Goal: Information Seeking & Learning: Check status

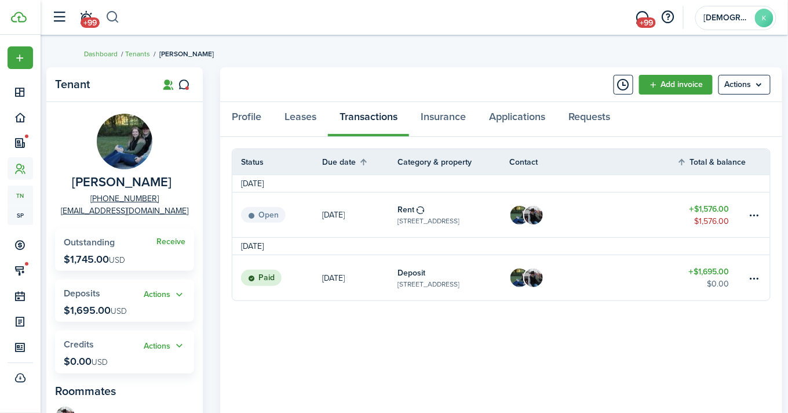
click at [112, 21] on button "button" at bounding box center [112, 18] width 14 height 20
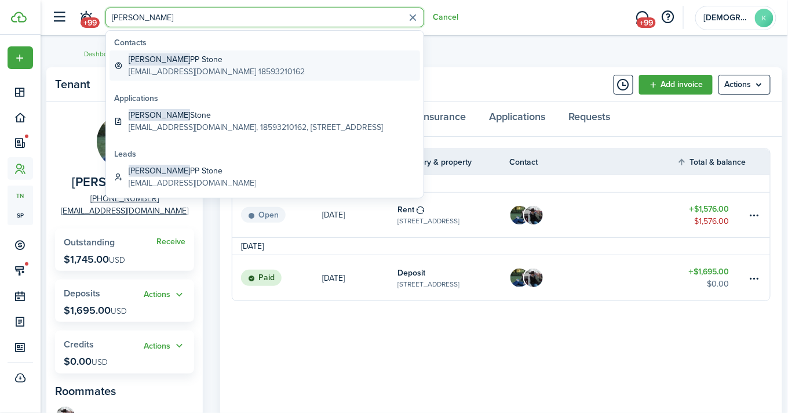
type input "[PERSON_NAME]"
click at [192, 72] on global-search-item-description "[EMAIL_ADDRESS][DOMAIN_NAME] 18593210162" at bounding box center [217, 71] width 176 height 12
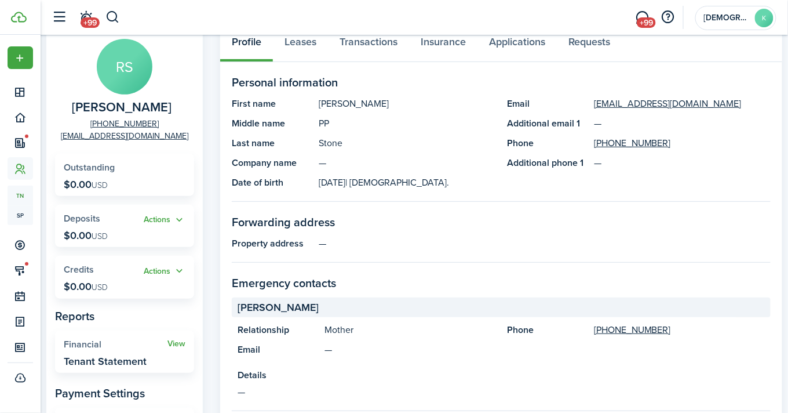
scroll to position [52, 0]
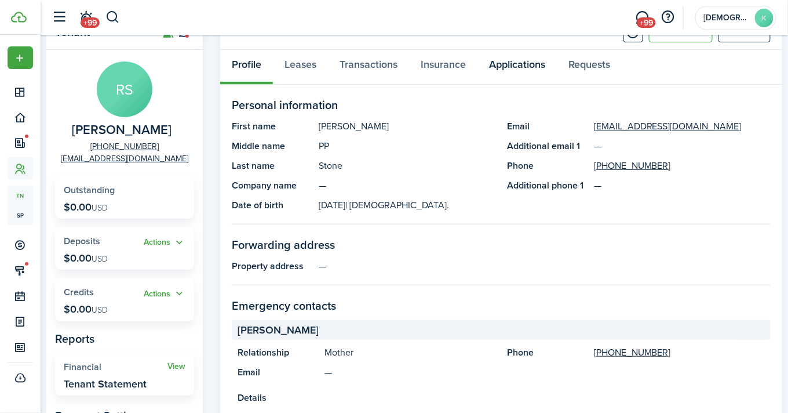
click at [540, 68] on link "Applications" at bounding box center [517, 67] width 79 height 35
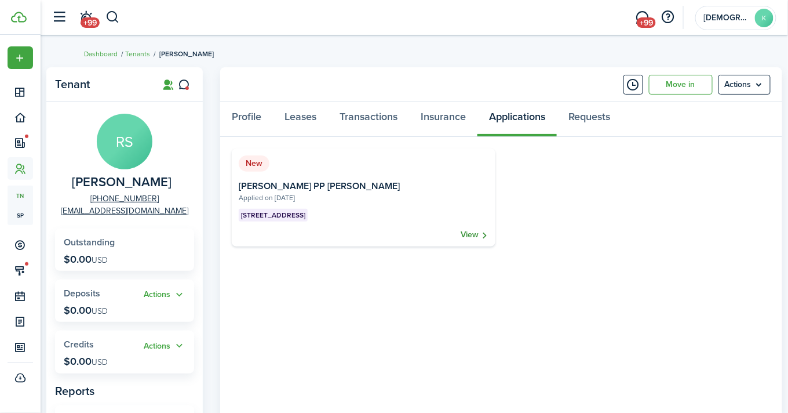
click at [482, 233] on link "View" at bounding box center [475, 235] width 28 height 12
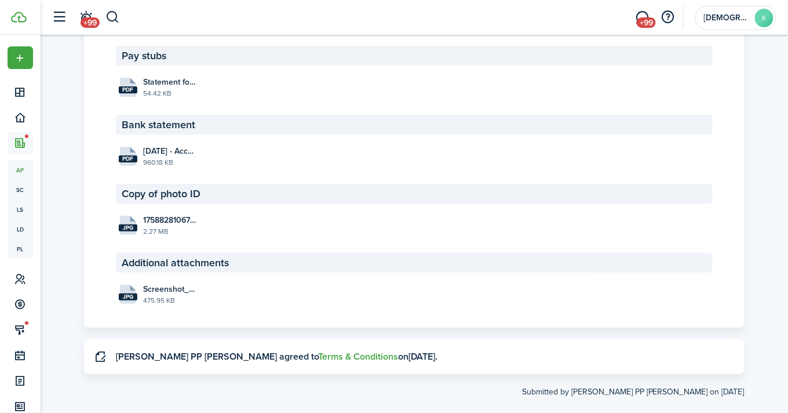
scroll to position [2577, 0]
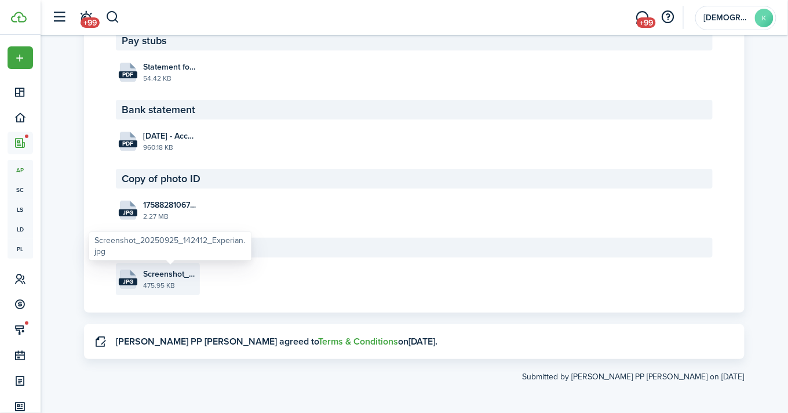
click at [148, 275] on span "Screenshot_20250925_142412_Experian.jpg" at bounding box center [170, 274] width 54 height 12
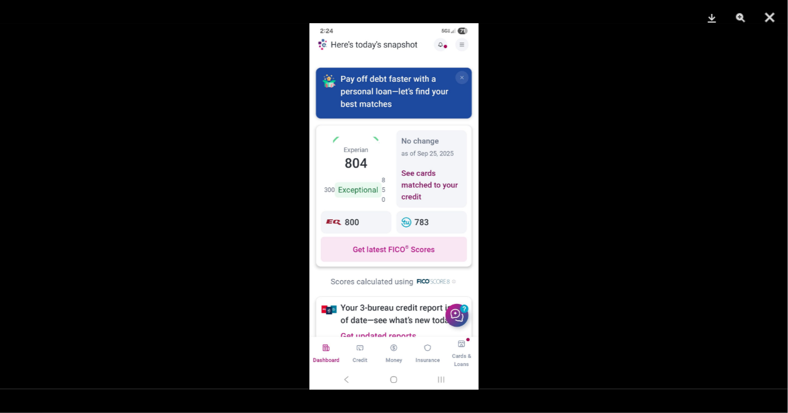
click at [117, 227] on div at bounding box center [394, 206] width 788 height 413
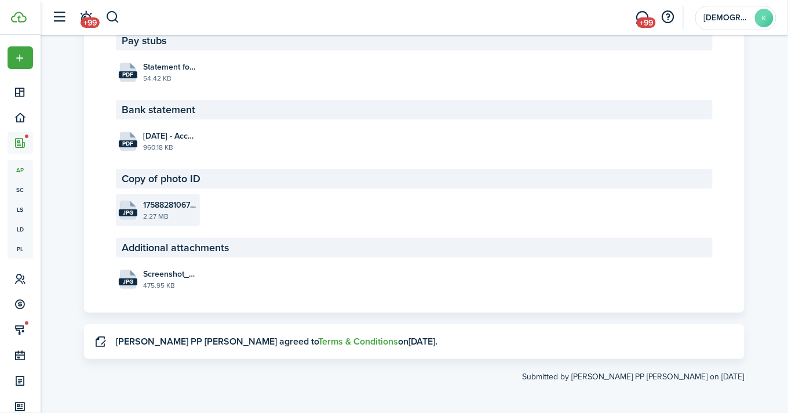
click at [174, 211] on file-size "2.27 MB" at bounding box center [170, 216] width 54 height 10
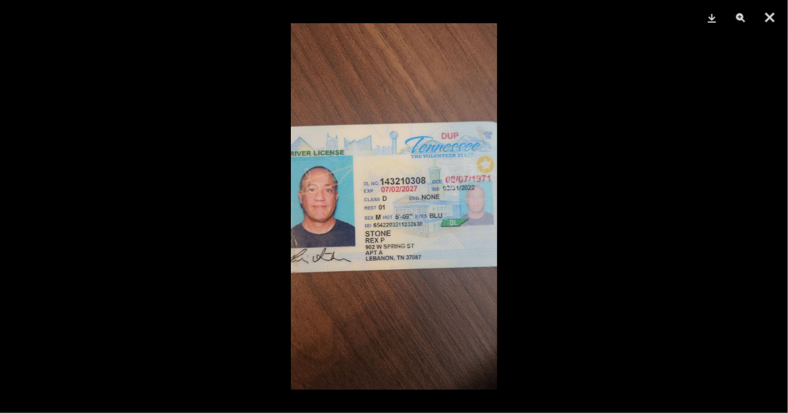
click at [261, 119] on div at bounding box center [394, 206] width 788 height 413
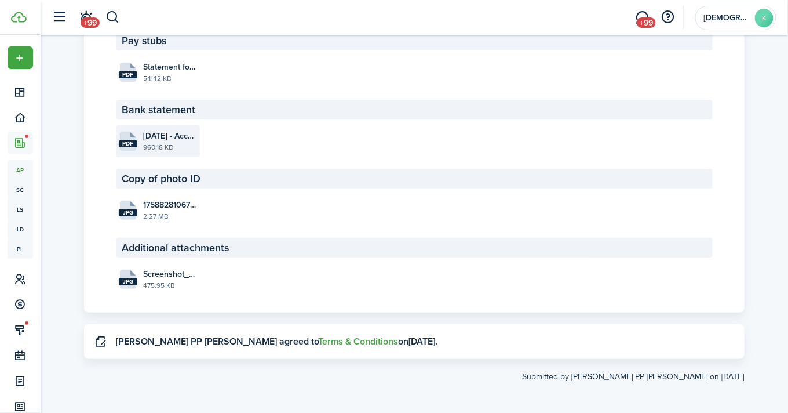
click at [167, 142] on file-size "960.18 KB" at bounding box center [170, 147] width 54 height 10
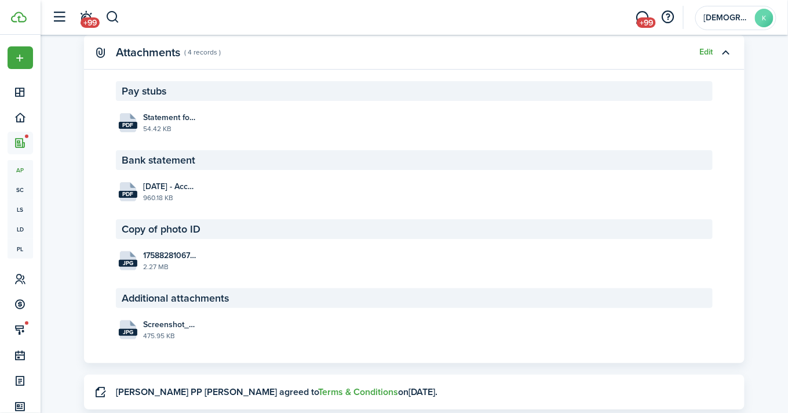
scroll to position [2472, 0]
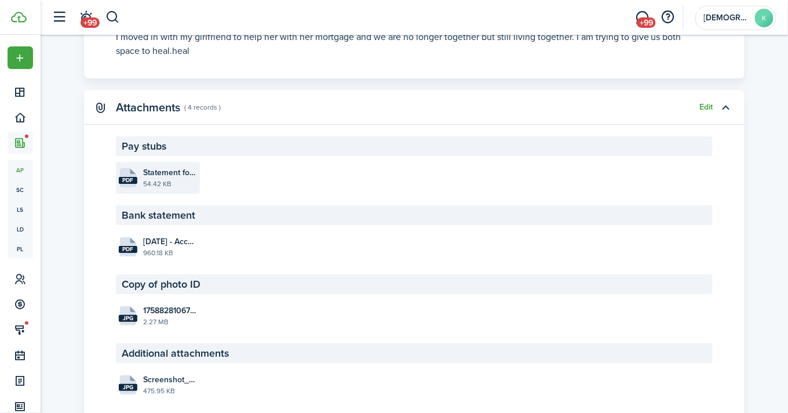
click at [165, 187] on file-size "54.42 KB" at bounding box center [170, 184] width 54 height 10
